Goal: Transaction & Acquisition: Purchase product/service

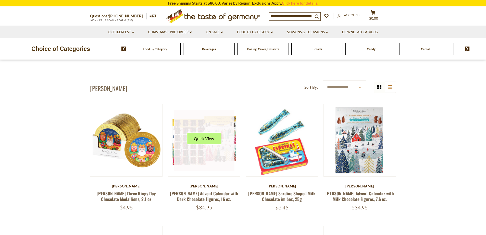
click at [229, 156] on link at bounding box center [204, 140] width 61 height 61
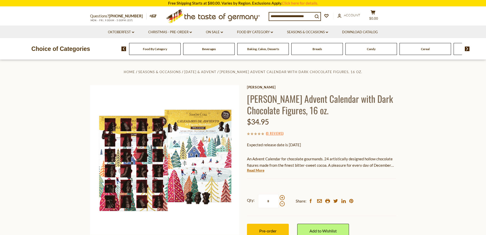
scroll to position [26, 0]
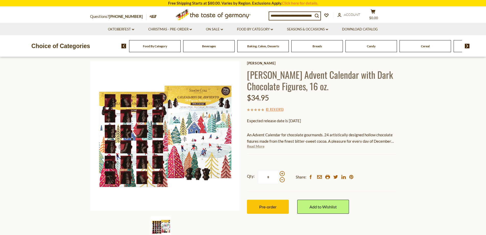
click at [253, 146] on link "Read More" at bounding box center [255, 146] width 17 height 5
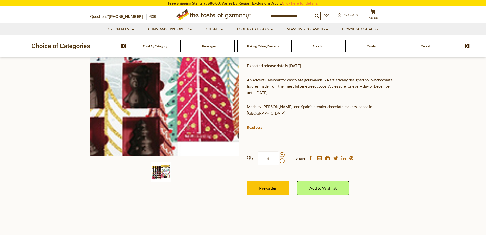
scroll to position [77, 0]
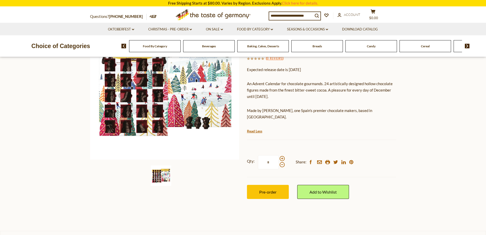
click at [159, 173] on img at bounding box center [161, 175] width 20 height 20
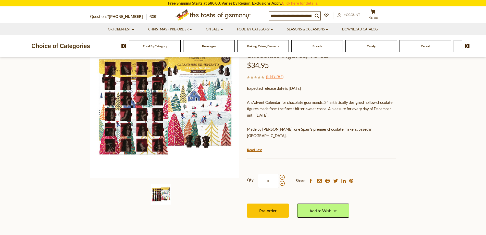
scroll to position [26, 0]
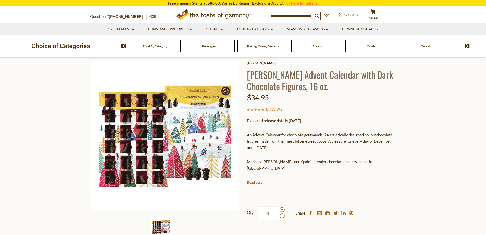
click at [49, 97] on section "Home Seasons & Occasions Thanksgiving & Advent Simón Coll Advent Calendar with …" at bounding box center [243, 157] width 486 height 247
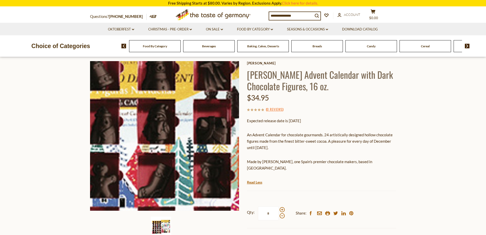
click at [136, 114] on img at bounding box center [164, 135] width 149 height 149
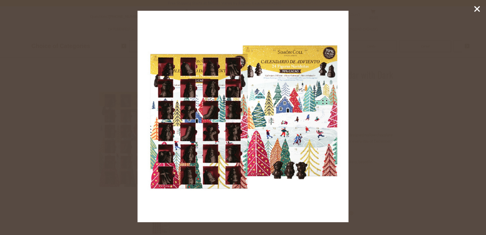
click at [481, 10] on icon at bounding box center [478, 9] width 8 height 8
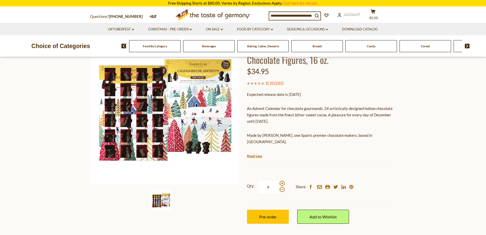
scroll to position [77, 0]
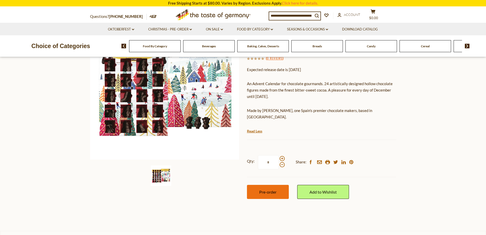
click at [261, 189] on span "Pre-order" at bounding box center [267, 191] width 17 height 5
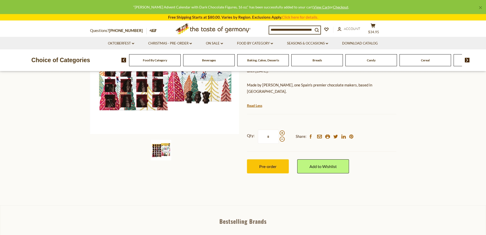
scroll to position [0, 0]
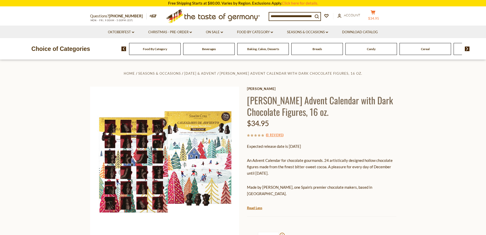
click at [377, 15] on button "cart $34.95" at bounding box center [373, 16] width 15 height 13
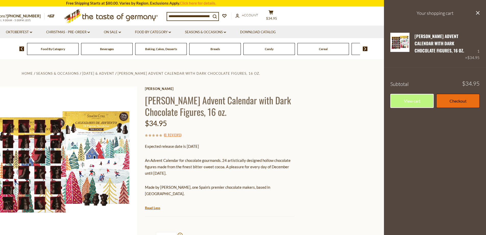
click at [462, 104] on link "Checkout" at bounding box center [458, 101] width 43 height 14
